Goal: Task Accomplishment & Management: Use online tool/utility

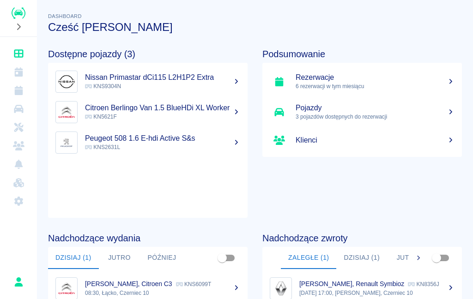
click at [18, 109] on icon "Flota" at bounding box center [18, 109] width 9 height 8
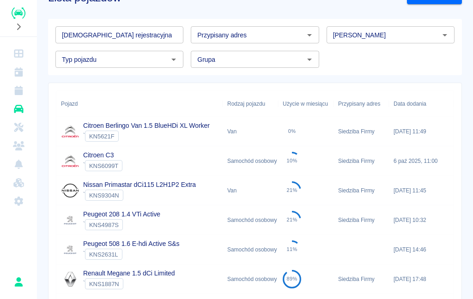
scroll to position [35, 0]
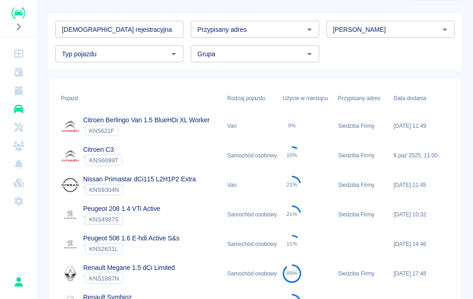
click at [19, 98] on link "Rezerwacje" at bounding box center [19, 90] width 30 height 18
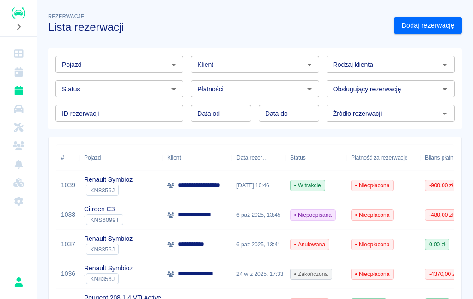
click at [140, 216] on div "Citroen C3 ` KNS6099T" at bounding box center [120, 216] width 83 height 30
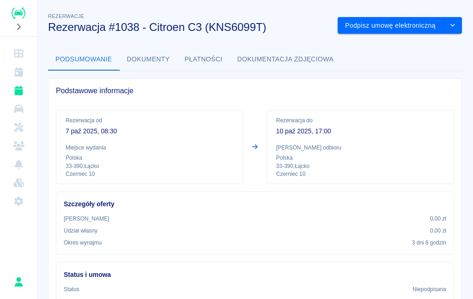
click at [394, 23] on button "Podpisz umowę elektroniczną" at bounding box center [391, 25] width 106 height 17
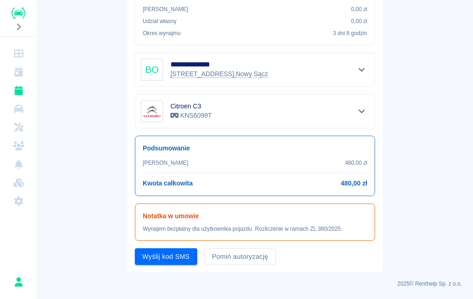
scroll to position [195, 0]
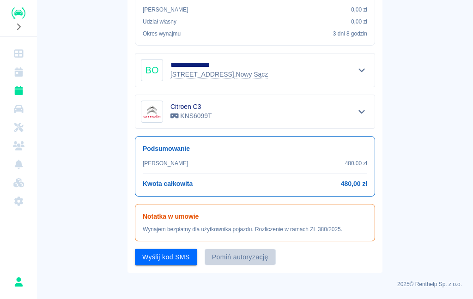
click at [249, 255] on button "Pomiń autoryzację" at bounding box center [240, 257] width 71 height 17
click at [173, 260] on button "Podpisz umowę" at bounding box center [166, 257] width 63 height 17
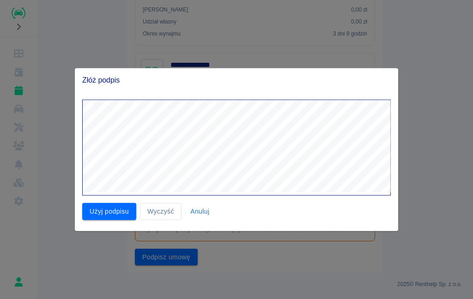
click at [105, 217] on button "Użyj podpisu" at bounding box center [109, 211] width 54 height 17
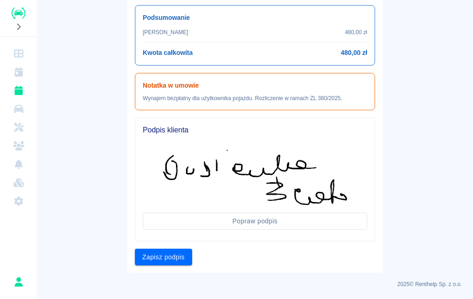
scroll to position [326, 0]
click at [170, 257] on button "Zapisz podpis" at bounding box center [163, 257] width 57 height 17
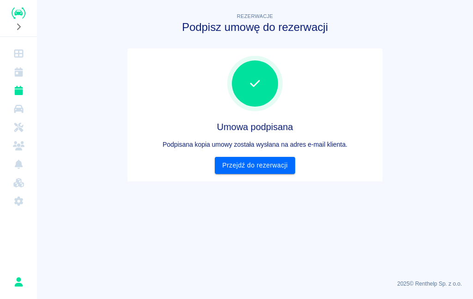
scroll to position [0, 0]
click at [268, 166] on link "Przejdź do rezerwacji" at bounding box center [255, 165] width 80 height 17
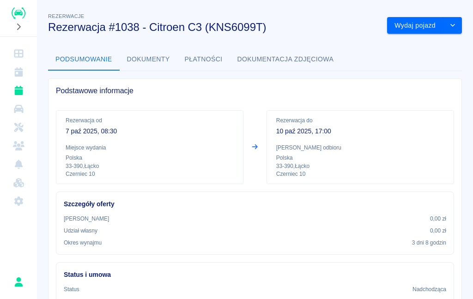
click at [425, 24] on button "Wydaj pojazd" at bounding box center [415, 25] width 56 height 17
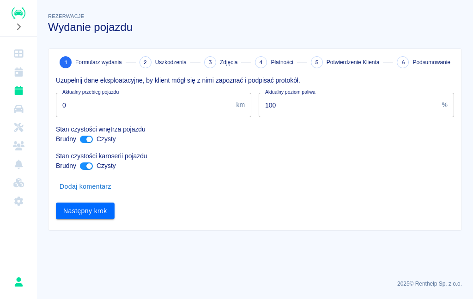
click at [95, 208] on button "Następny krok" at bounding box center [85, 211] width 59 height 17
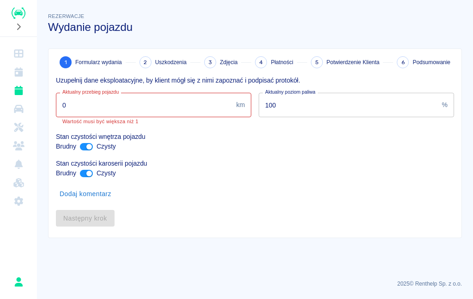
click at [152, 106] on input "0" at bounding box center [144, 105] width 176 height 24
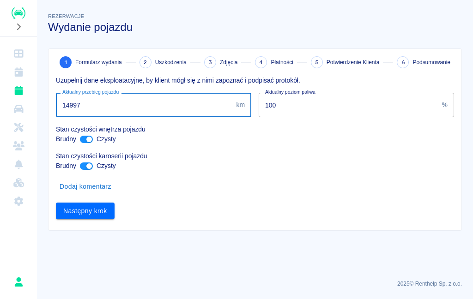
type input "149974"
click at [88, 207] on button "Następny krok" at bounding box center [85, 211] width 59 height 17
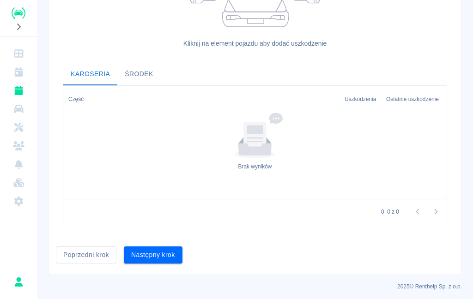
scroll to position [274, 0]
click at [170, 260] on button "Następny krok" at bounding box center [153, 255] width 59 height 17
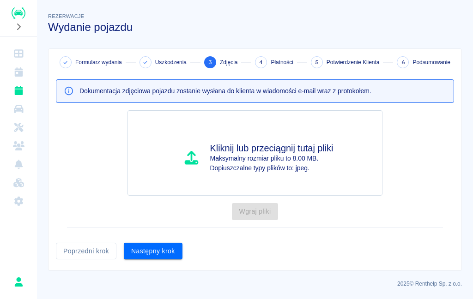
scroll to position [0, 0]
click at [165, 252] on button "Następny krok" at bounding box center [153, 251] width 59 height 17
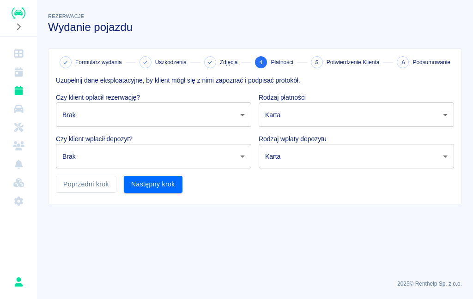
click at [226, 112] on body "Używamy plików Cookies, by zapewnić Ci najlepsze możliwe doświadczenie. Aby dow…" at bounding box center [236, 149] width 473 height 299
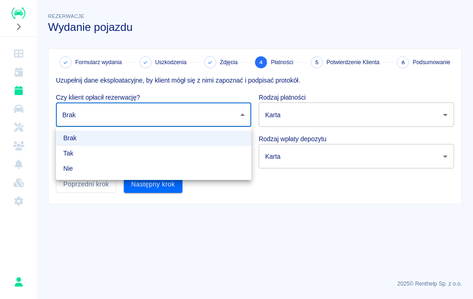
click at [143, 173] on li "Nie" at bounding box center [153, 168] width 195 height 15
type input "false"
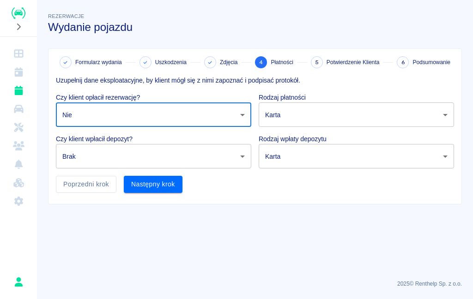
click at [227, 158] on body "Używamy plików Cookies, by zapewnić Ci najlepsze możliwe doświadczenie. Aby dow…" at bounding box center [236, 149] width 473 height 299
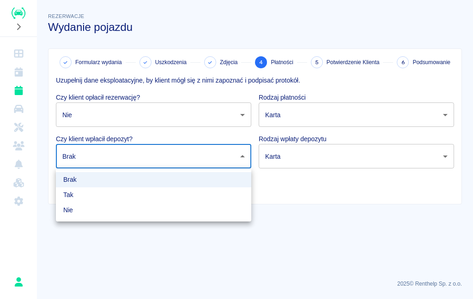
click at [179, 212] on li "Nie" at bounding box center [153, 210] width 195 height 15
type input "false"
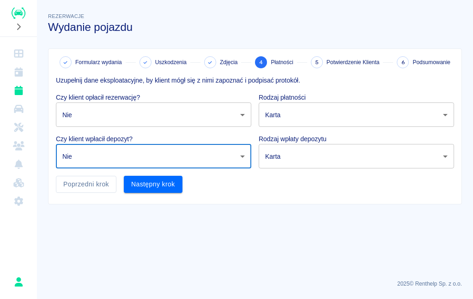
click at [170, 190] on button "Następny krok" at bounding box center [153, 184] width 59 height 17
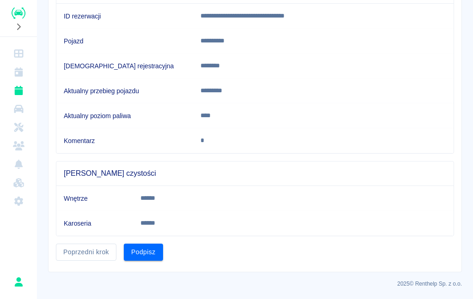
scroll to position [114, 0]
click at [147, 254] on button "Podpisz" at bounding box center [143, 252] width 39 height 17
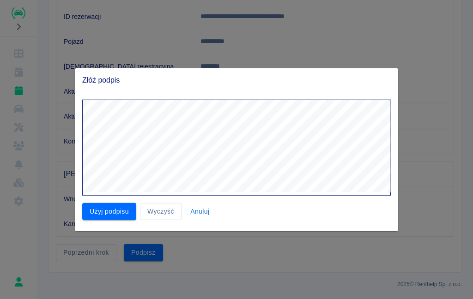
click at [109, 213] on button "Użyj podpisu" at bounding box center [109, 211] width 54 height 17
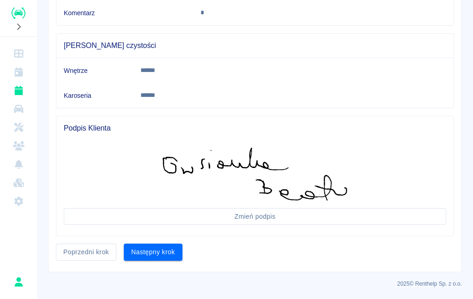
scroll to position [242, 0]
